Goal: Task Accomplishment & Management: Manage account settings

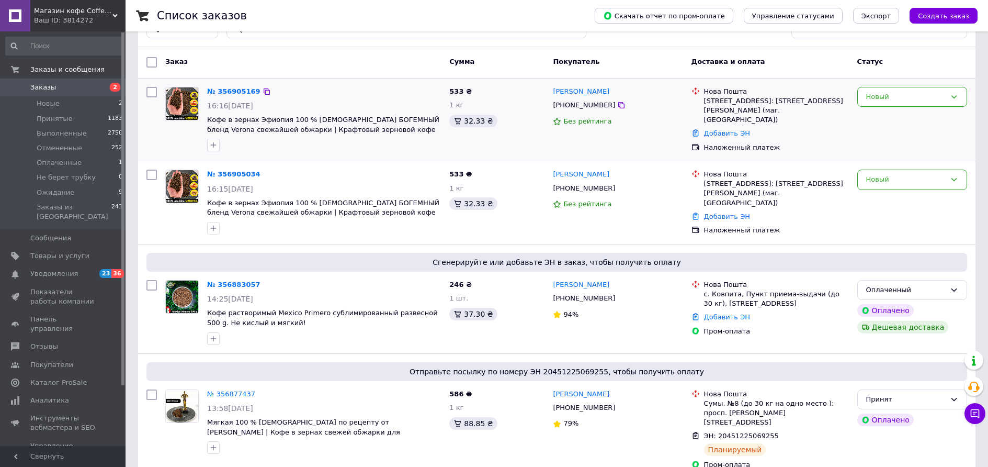
scroll to position [52, 0]
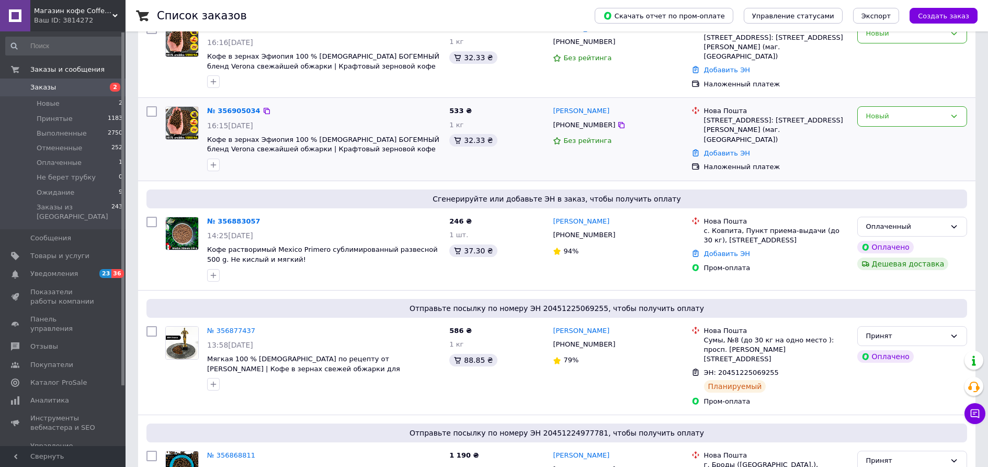
scroll to position [105, 0]
